Goal: Transaction & Acquisition: Book appointment/travel/reservation

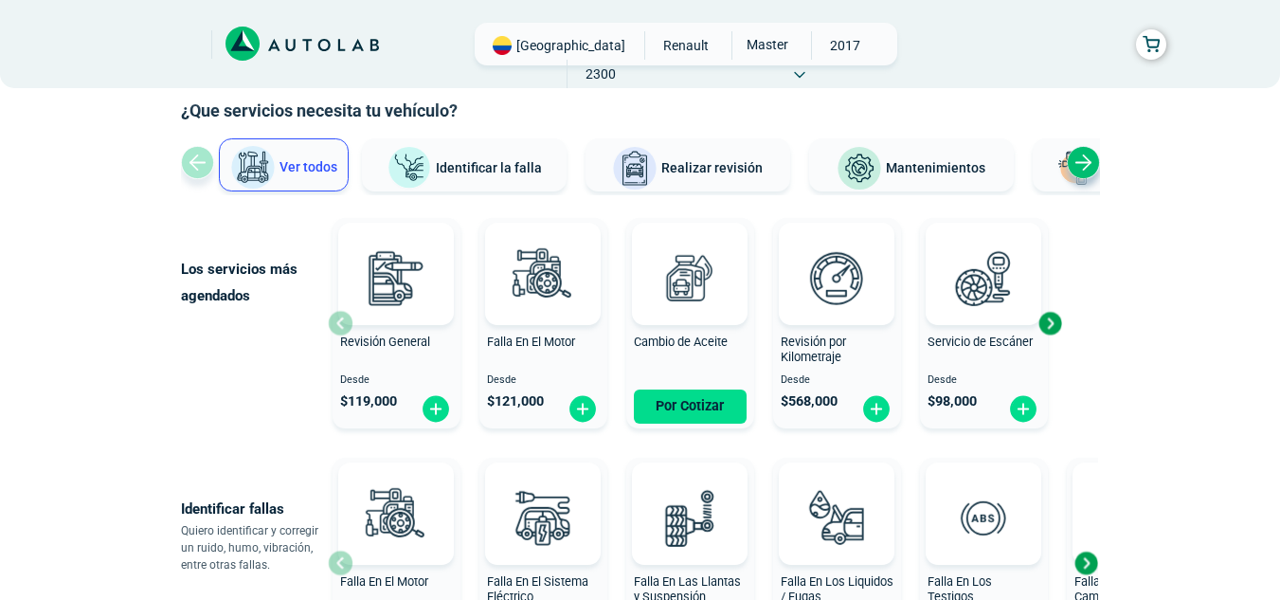
scroll to position [189, 0]
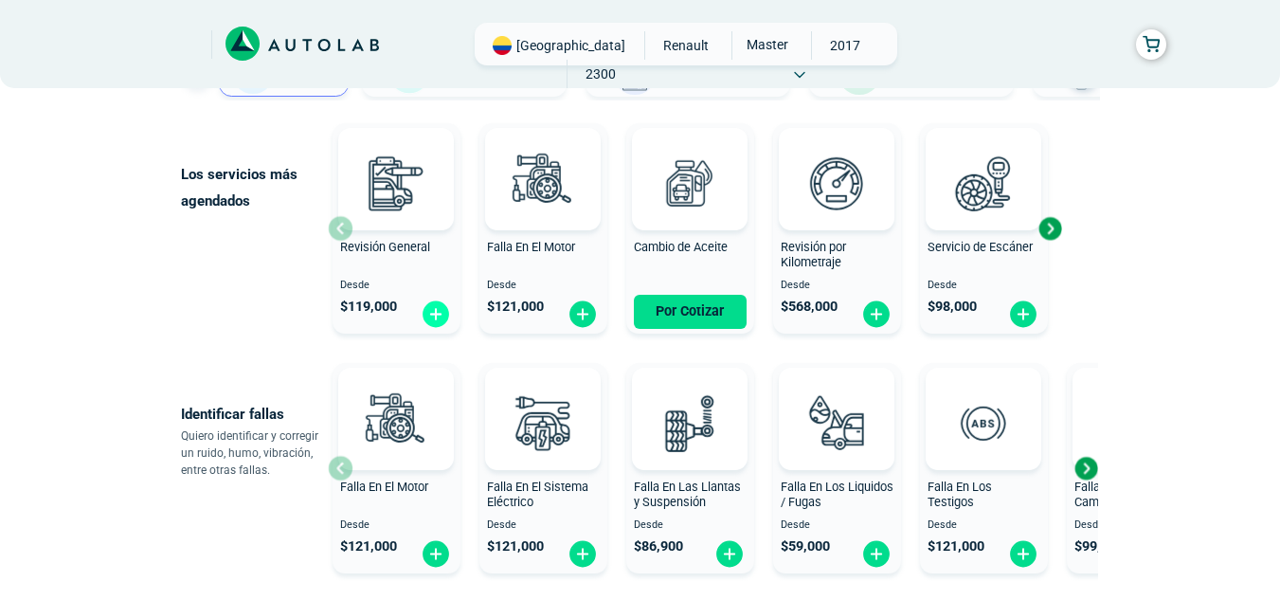
click at [429, 315] on img at bounding box center [436, 313] width 30 height 29
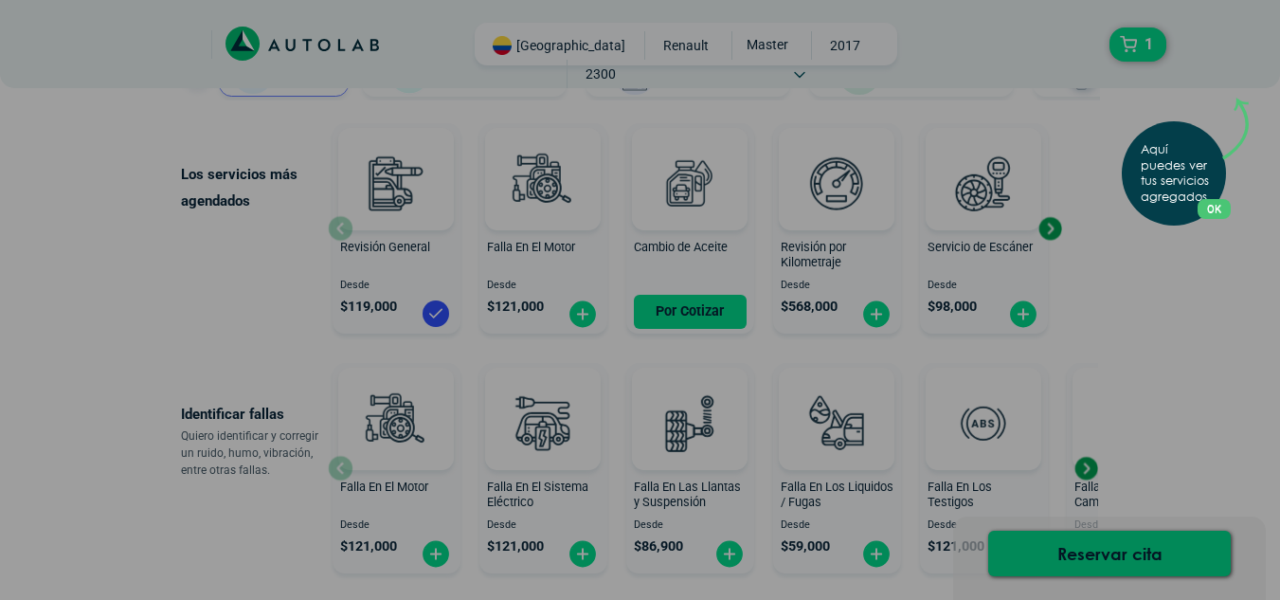
click at [1214, 59] on div "Aquí puedes ver tus servicios agregados. OK .aex,.bex{fill:none!important;strok…" at bounding box center [640, 300] width 1280 height 600
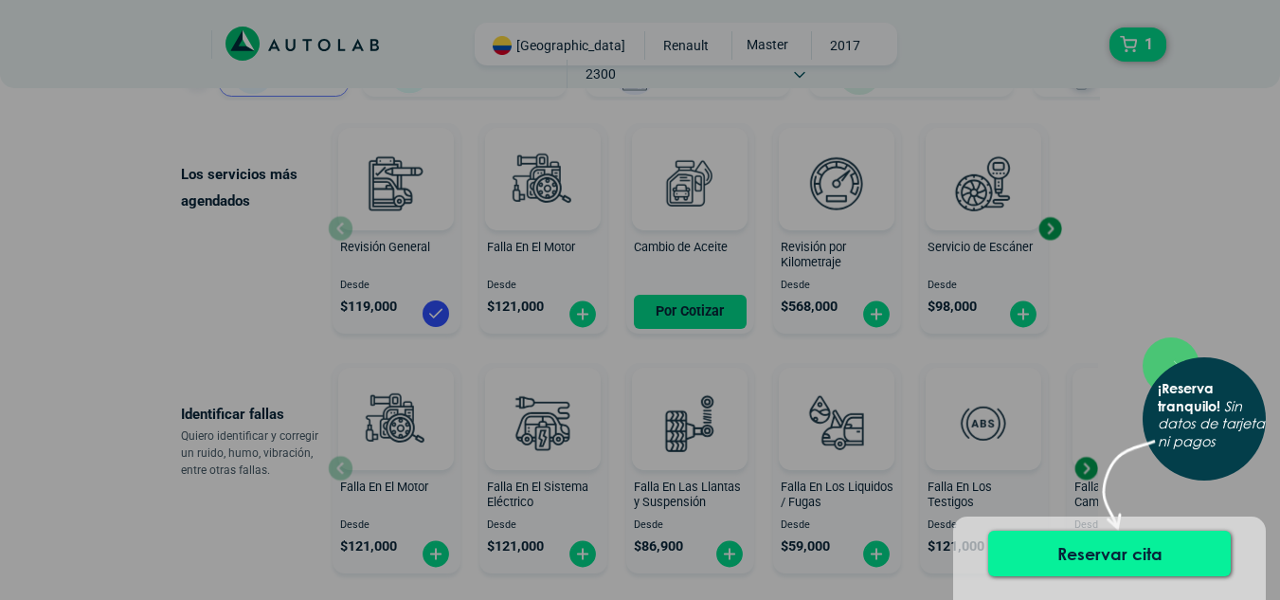
click at [1116, 558] on button "Reservar cita" at bounding box center [1109, 552] width 242 height 45
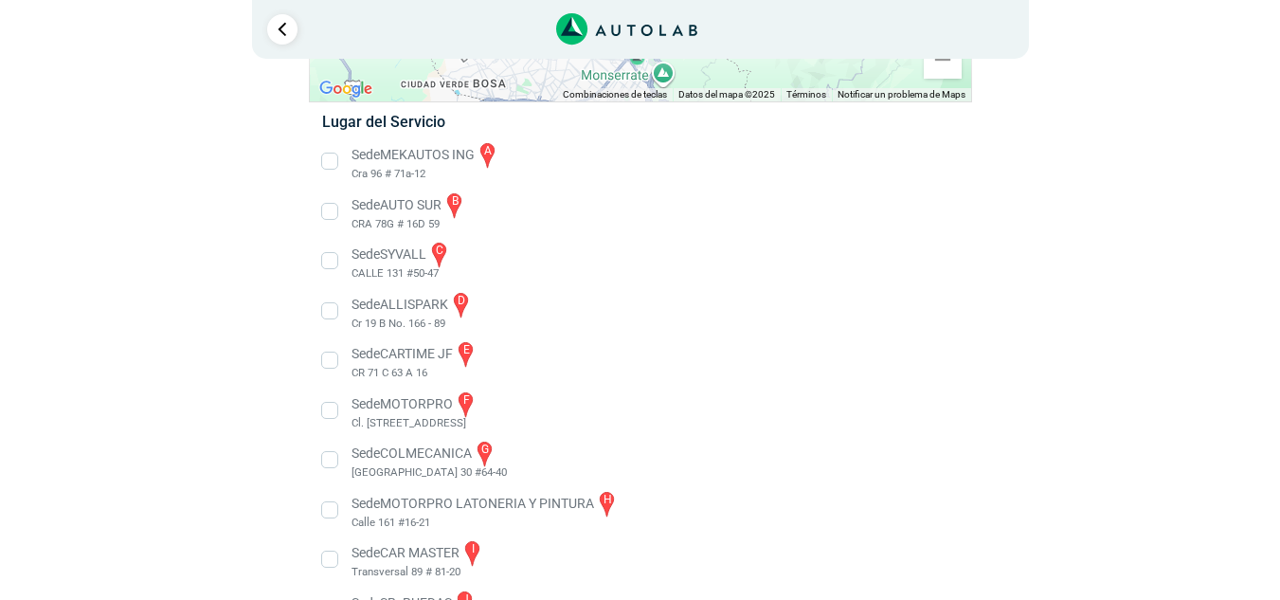
scroll to position [340, 0]
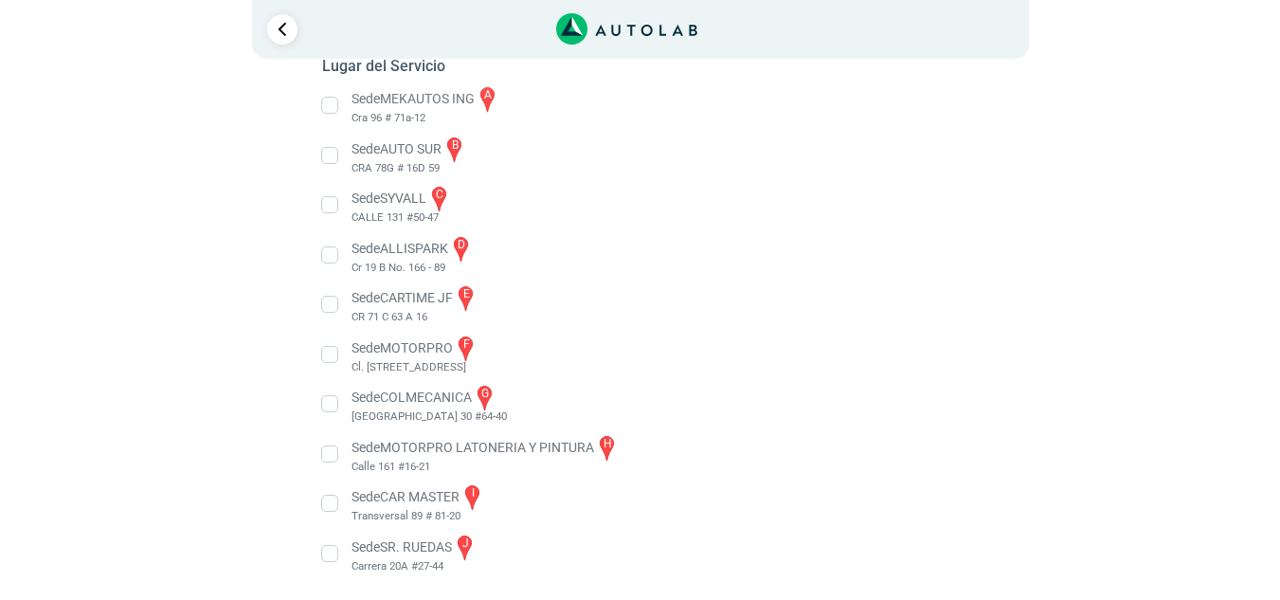
click at [334, 402] on li "Sede COLMECANICA g [GEOGRAPHIC_DATA] 30 #64-40" at bounding box center [640, 404] width 664 height 43
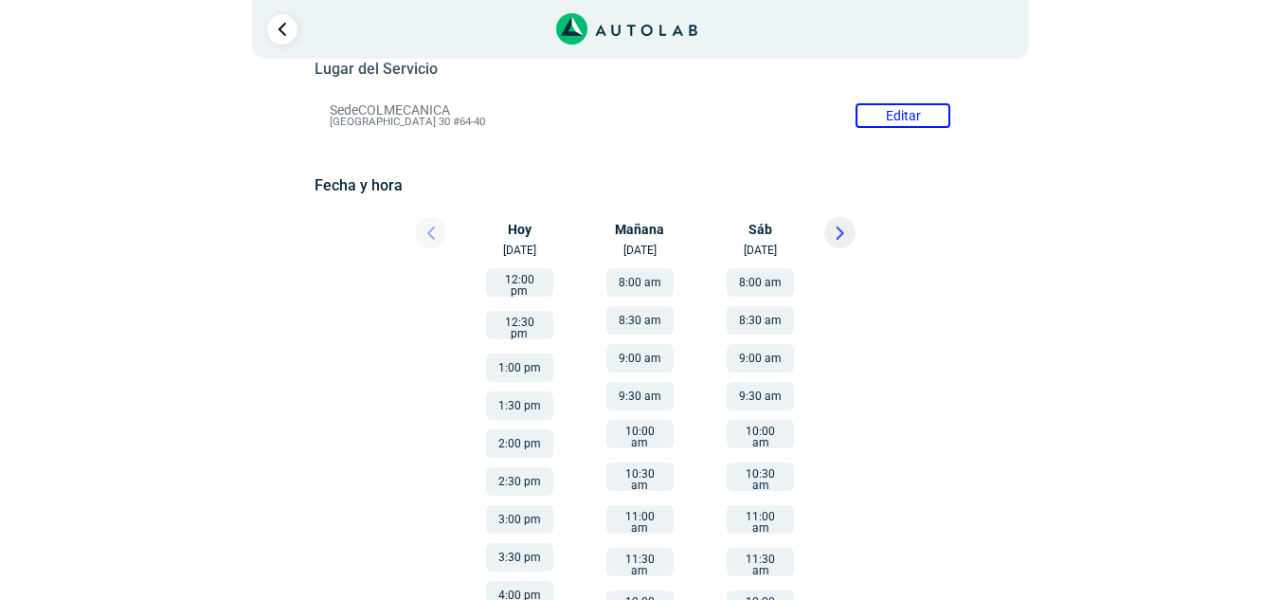
scroll to position [284, 0]
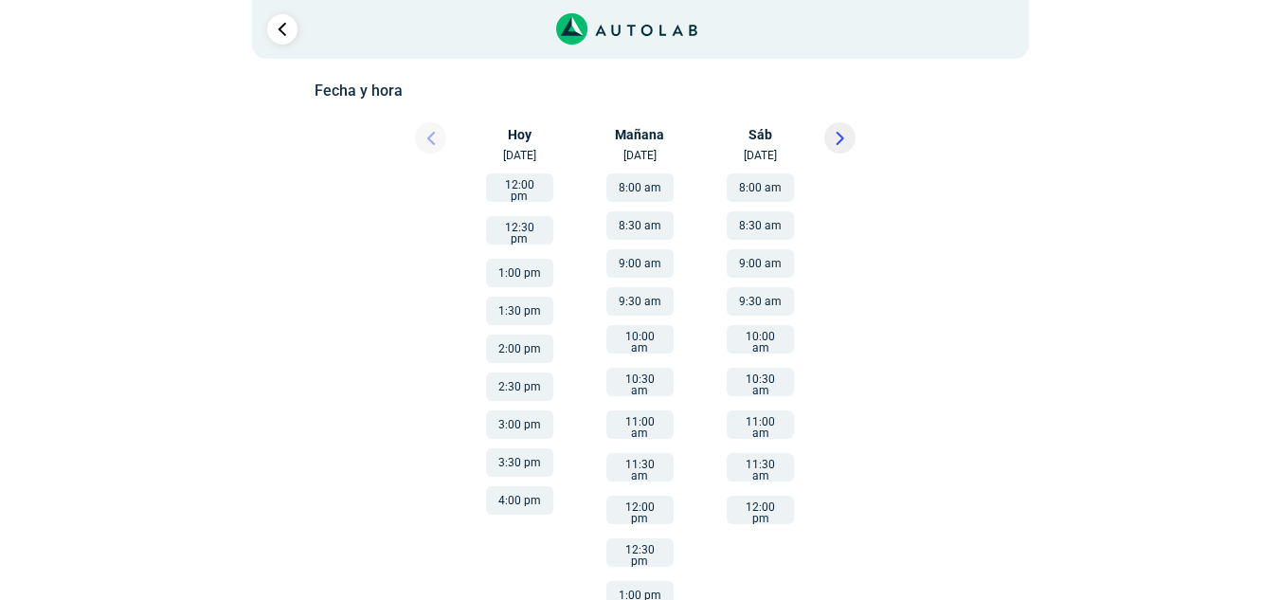
click at [515, 486] on button "4:00 pm" at bounding box center [519, 500] width 67 height 28
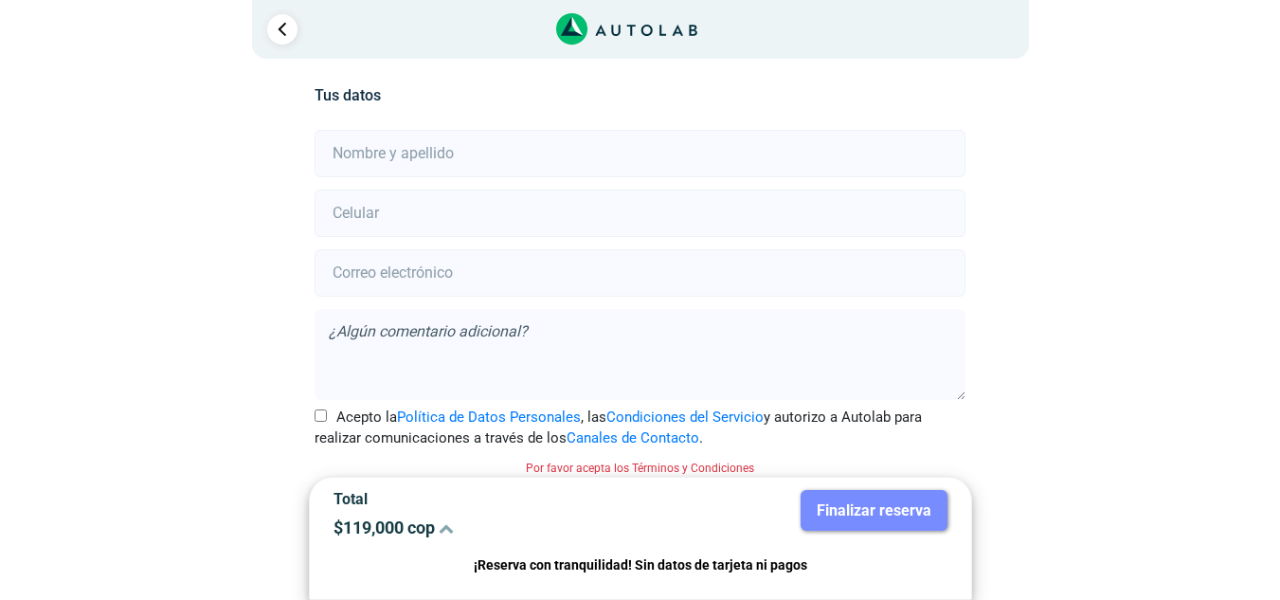
scroll to position [421, 0]
click at [483, 156] on input "text" at bounding box center [639, 152] width 651 height 47
type input "[PERSON_NAME]"
click at [448, 209] on input "number" at bounding box center [639, 211] width 651 height 47
paste input "3142590969"
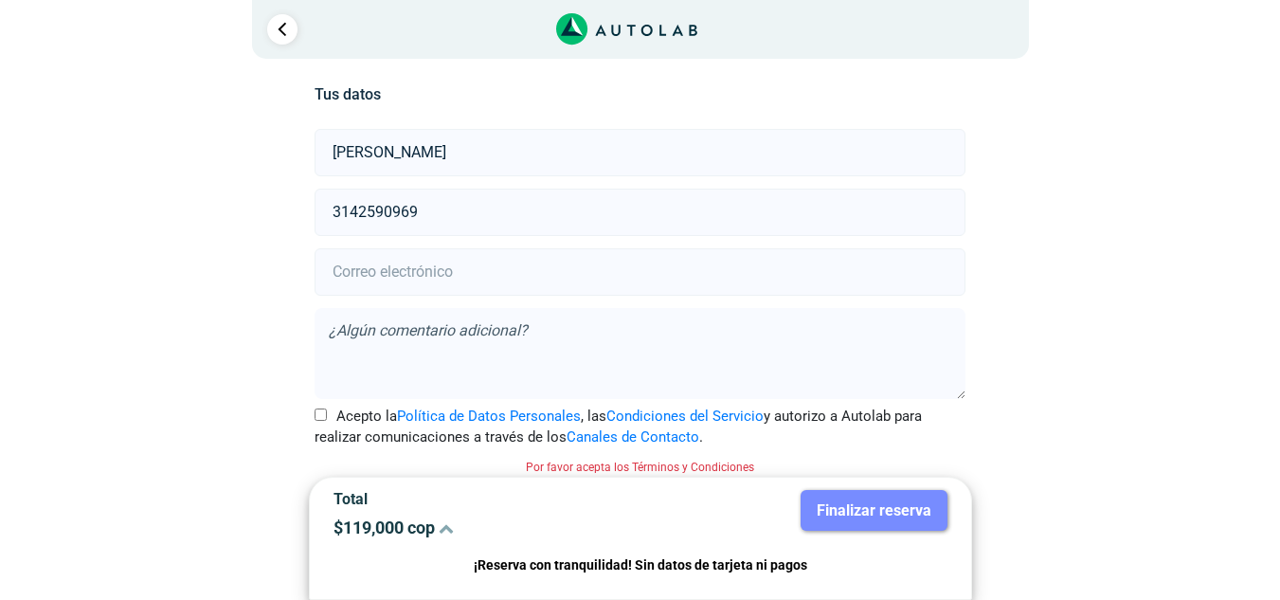
type input "3142590969"
click at [530, 268] on input "email" at bounding box center [639, 271] width 651 height 47
type input "[EMAIL_ADDRESS][PERSON_NAME][DOMAIN_NAME]"
click at [323, 414] on input "Acepto la Política de Datos Personales , las Condiciones del Servicio y autoriz…" at bounding box center [320, 414] width 12 height 12
checkbox input "true"
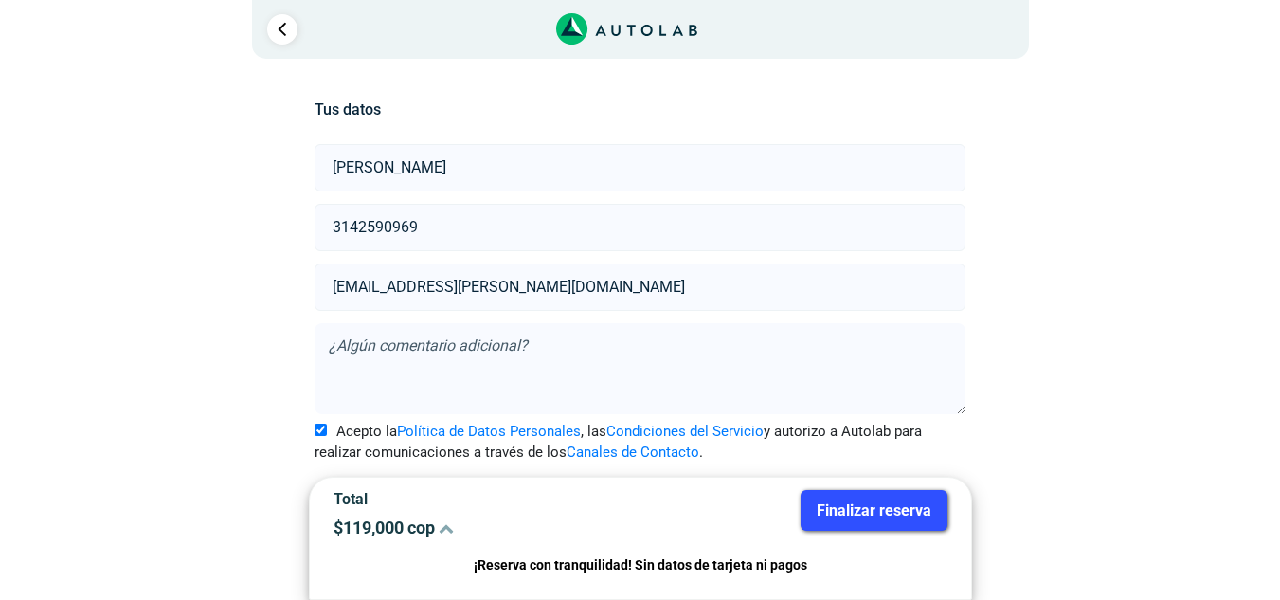
scroll to position [405, 0]
click at [610, 344] on textarea at bounding box center [639, 368] width 651 height 91
click at [862, 505] on button "Finalizar reserva" at bounding box center [873, 510] width 147 height 41
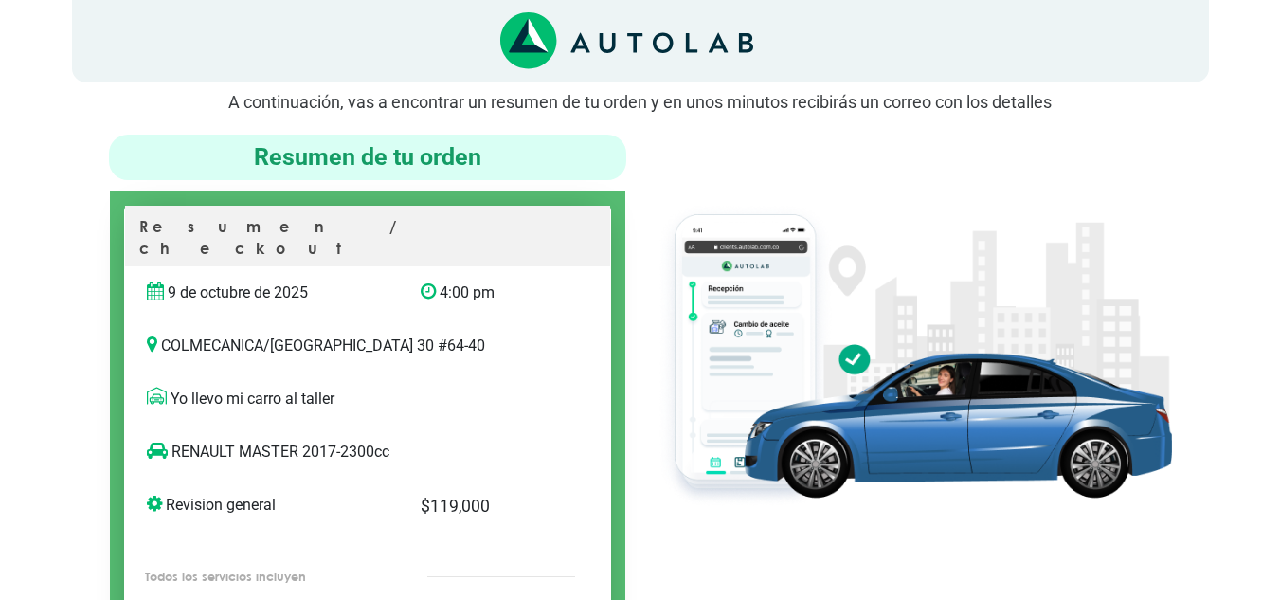
scroll to position [189, 0]
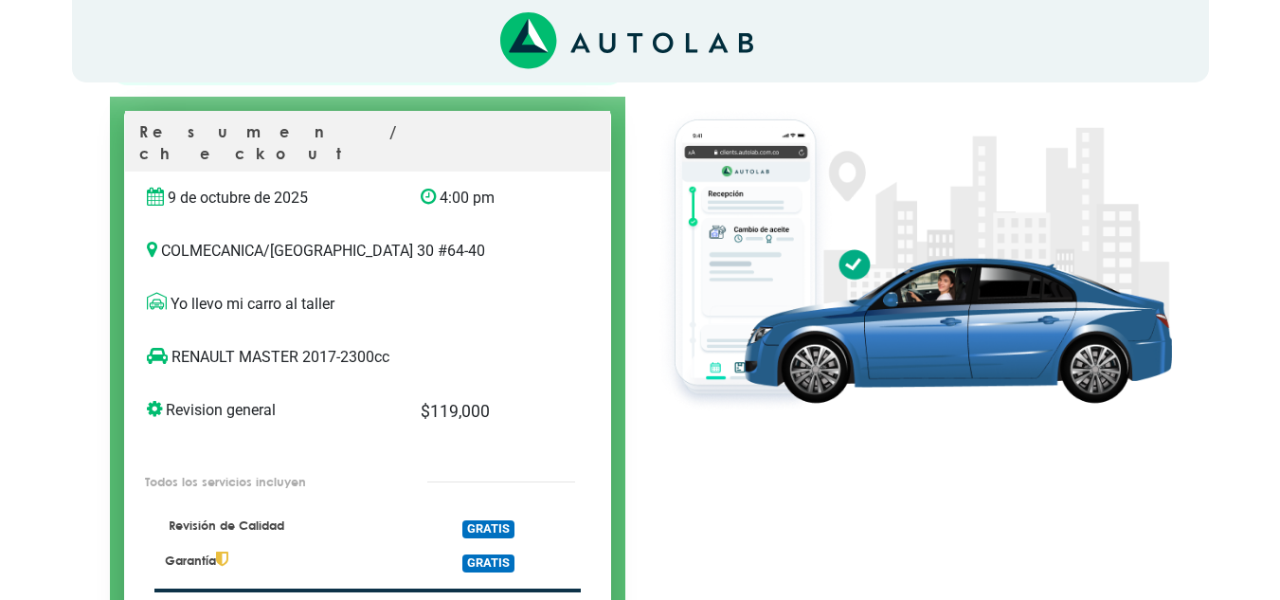
click at [369, 46] on div "1" at bounding box center [640, 41] width 1137 height 82
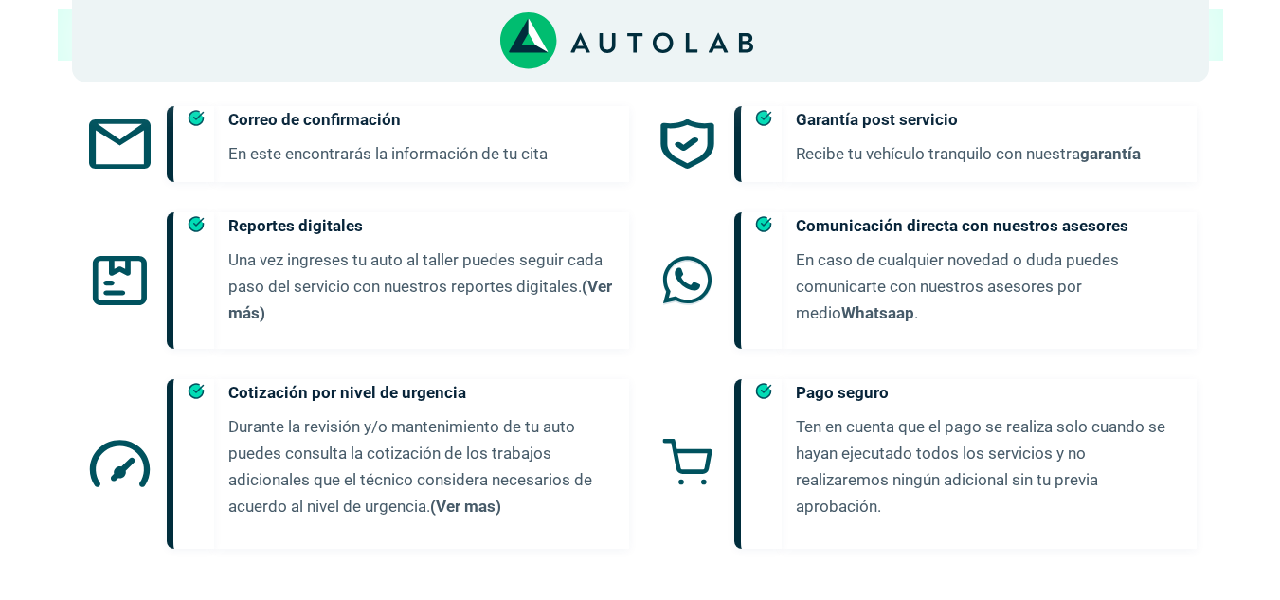
scroll to position [937, 0]
